Goal: Task Accomplishment & Management: Use online tool/utility

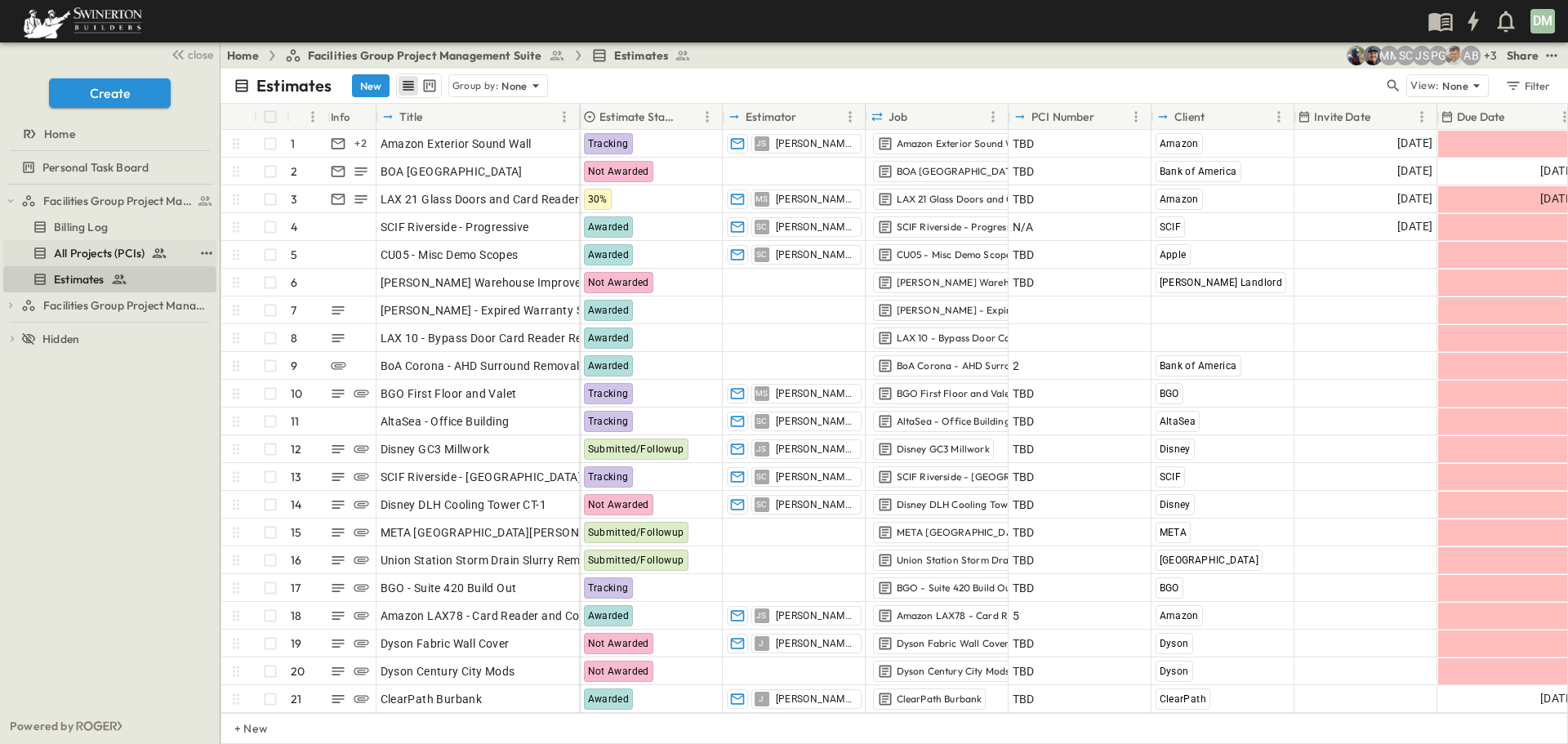
click at [106, 249] on span "All Projects (PCIs)" at bounding box center [99, 253] width 91 height 16
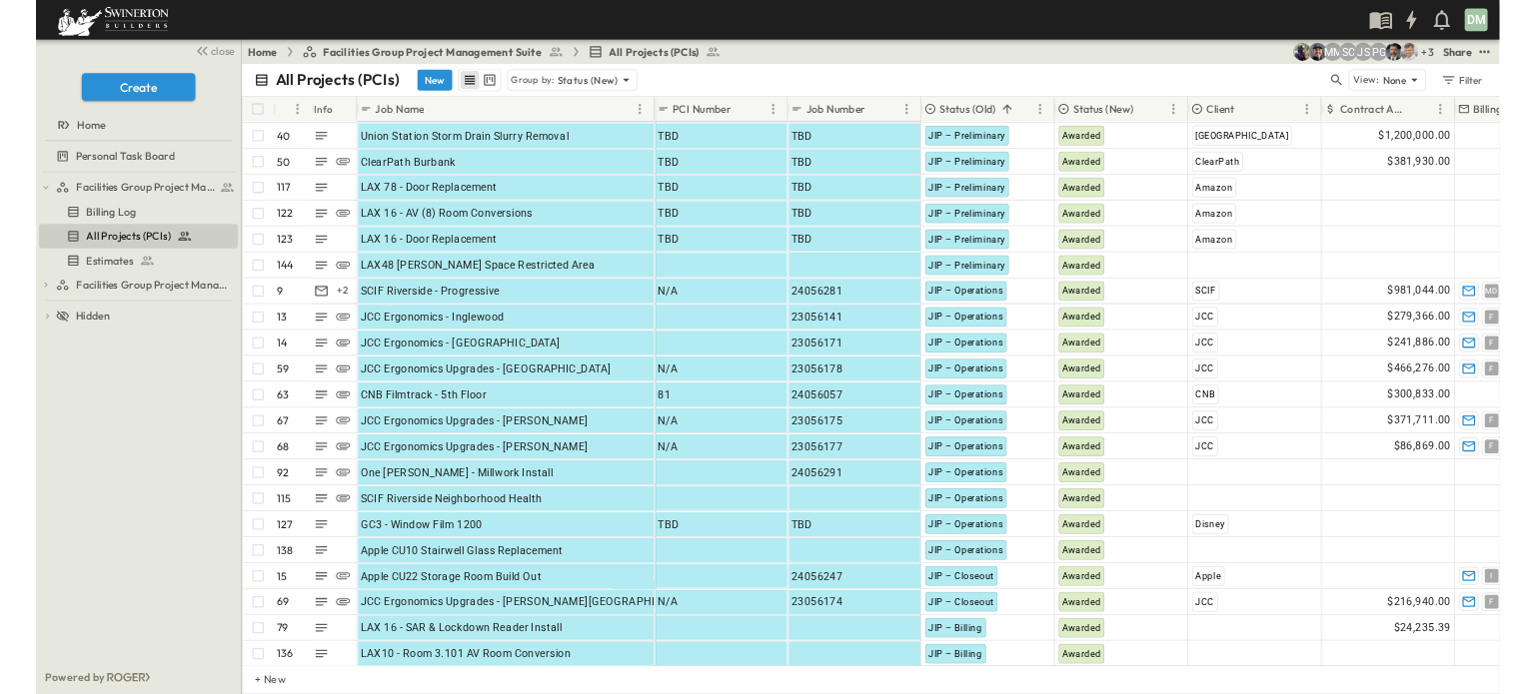
scroll to position [100, 0]
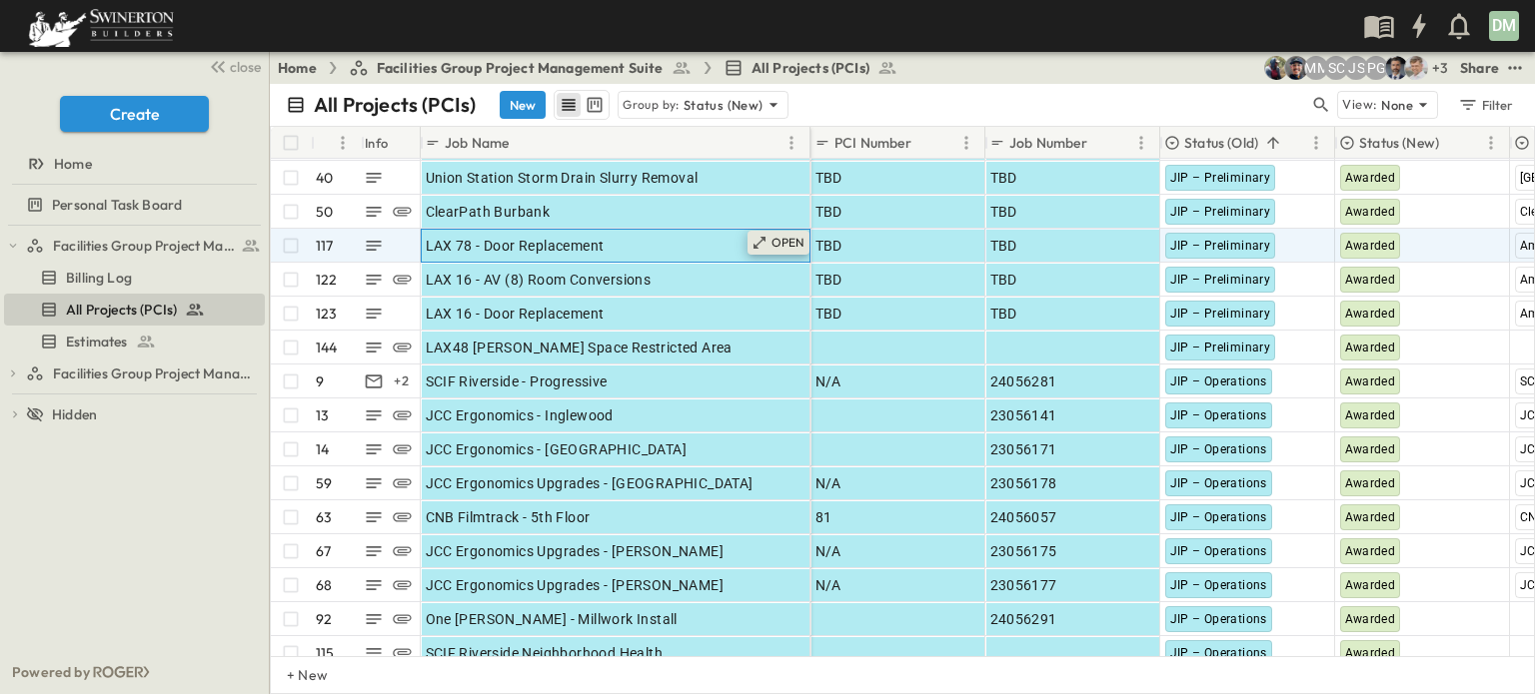
click at [776, 247] on p "OPEN" at bounding box center [788, 243] width 34 height 16
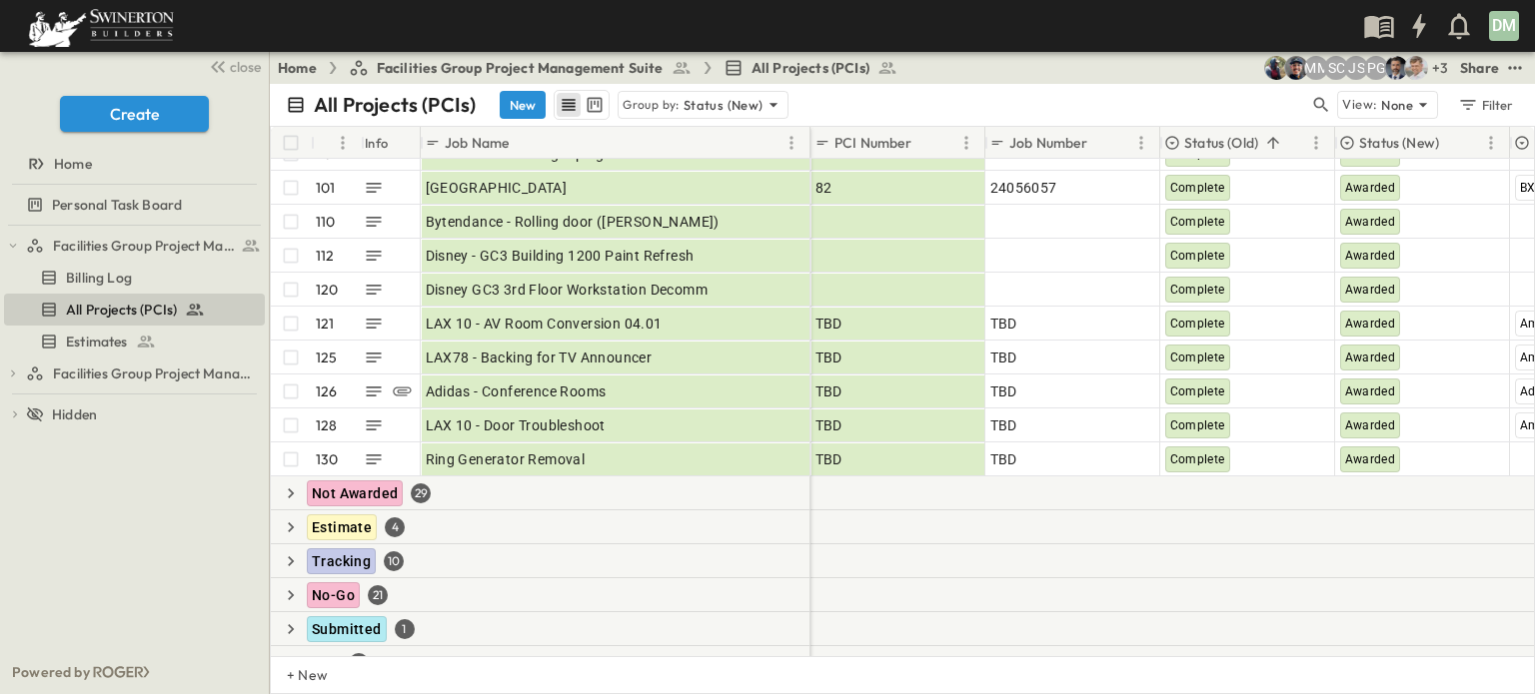
scroll to position [2398, 0]
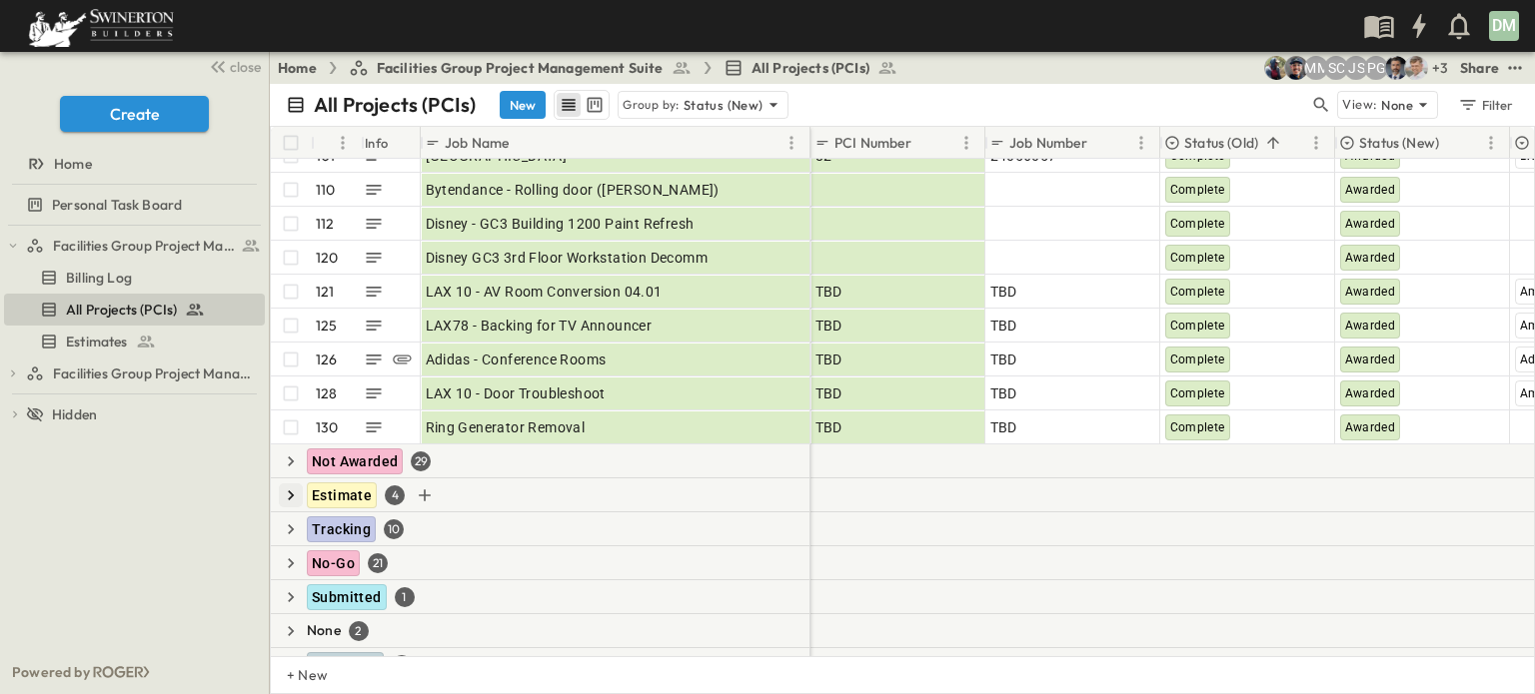
click at [289, 491] on icon "button" at bounding box center [291, 496] width 6 height 10
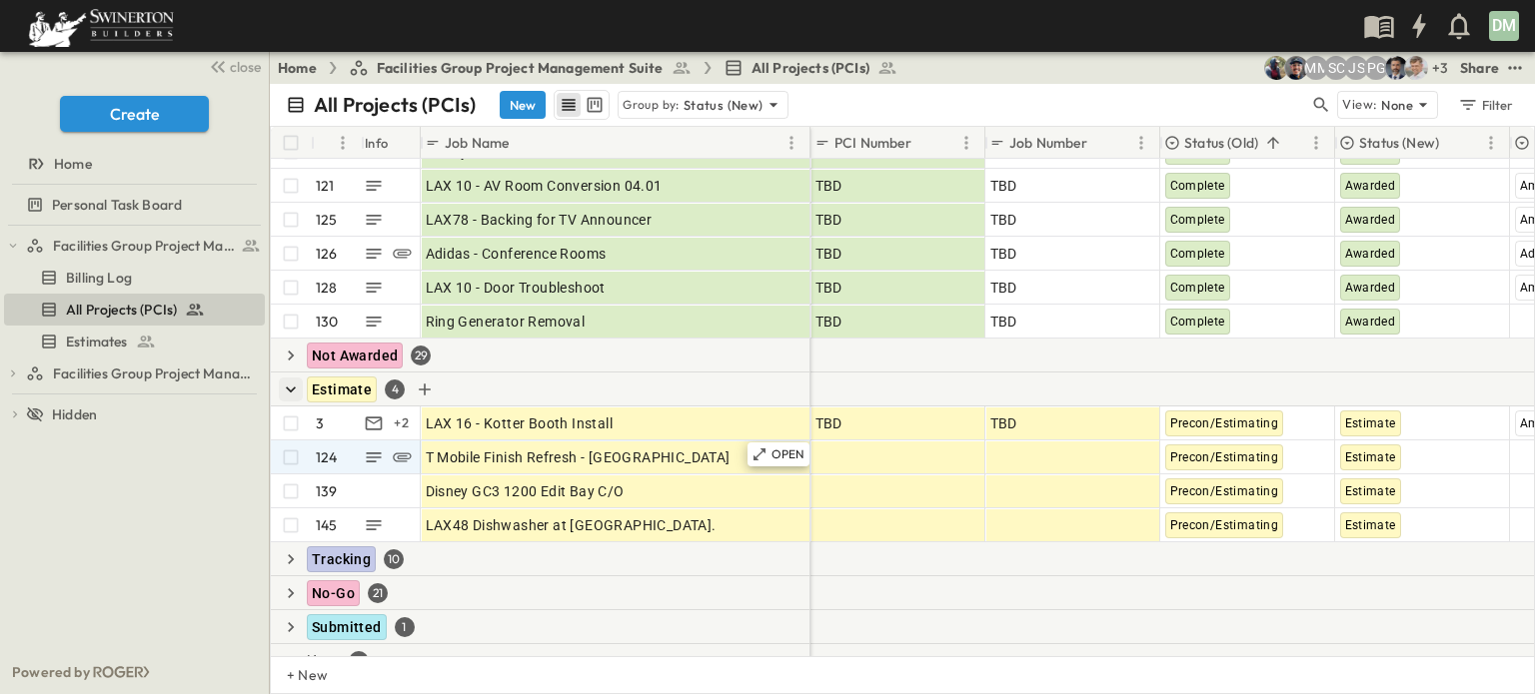
scroll to position [2574, 0]
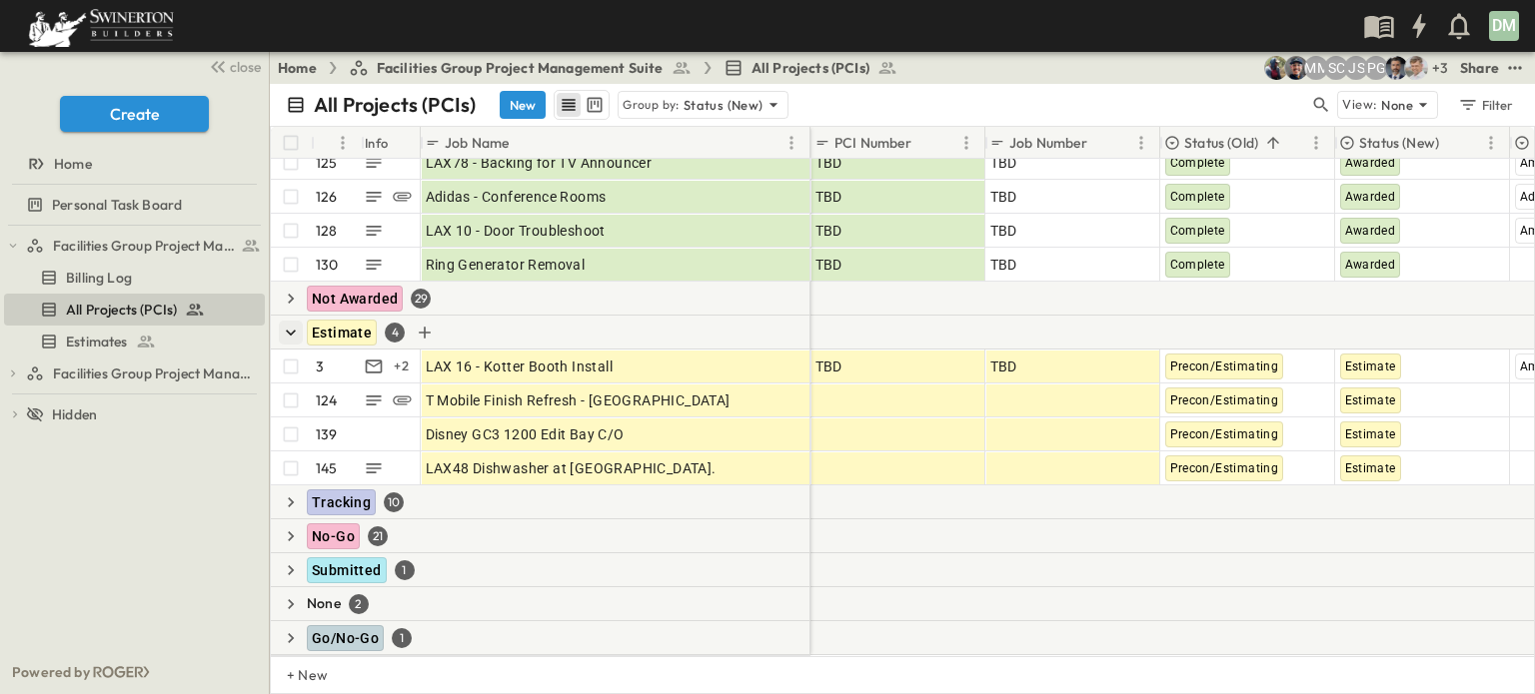
click at [295, 323] on icon "button" at bounding box center [291, 333] width 20 height 20
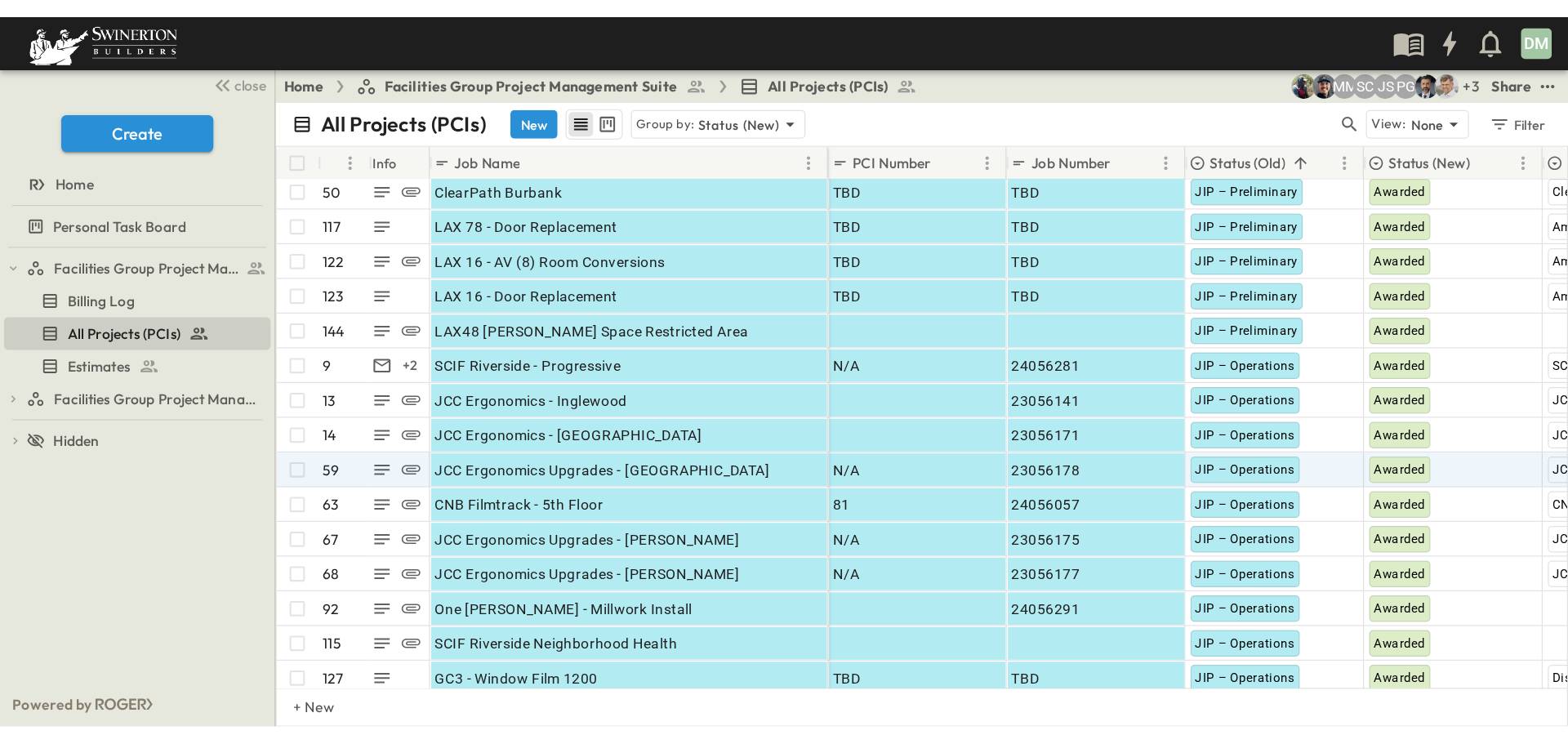
scroll to position [0, 0]
